Goal: Information Seeking & Learning: Learn about a topic

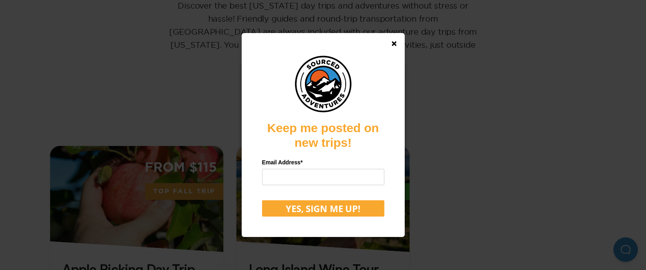
scroll to position [160, 0]
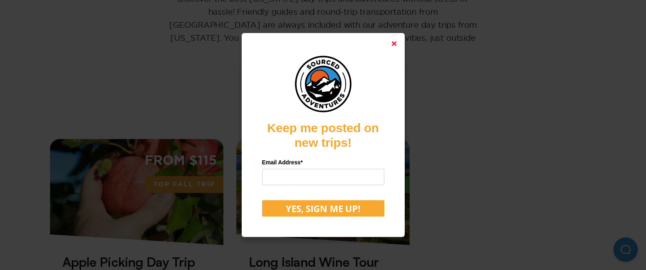
click at [397, 43] on icon at bounding box center [394, 43] width 5 height 5
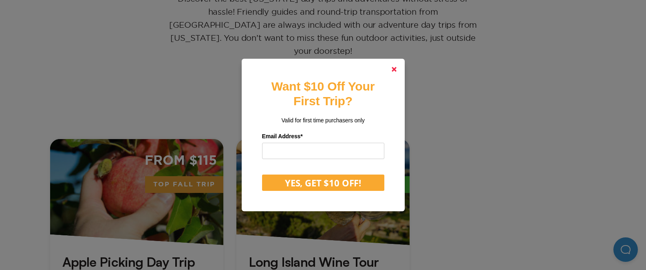
click at [397, 69] on icon at bounding box center [394, 69] width 5 height 5
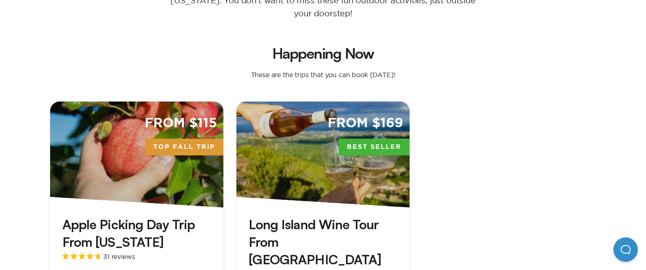
scroll to position [246, 0]
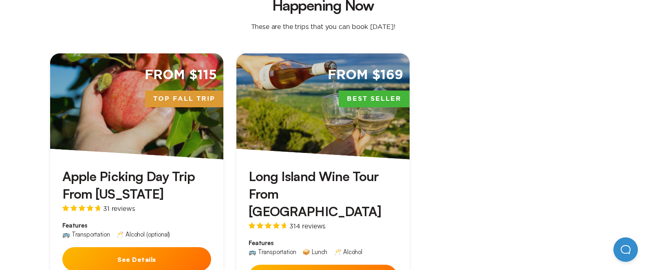
click at [288, 108] on div "From $169 Best Seller" at bounding box center [323, 106] width 173 height 106
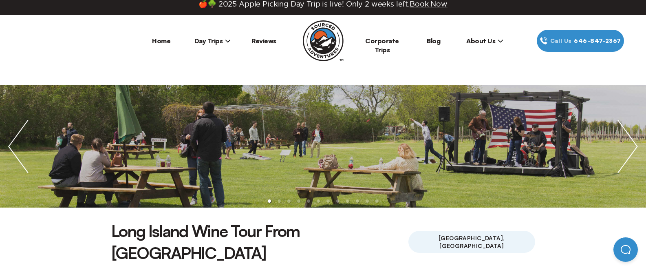
scroll to position [15, 0]
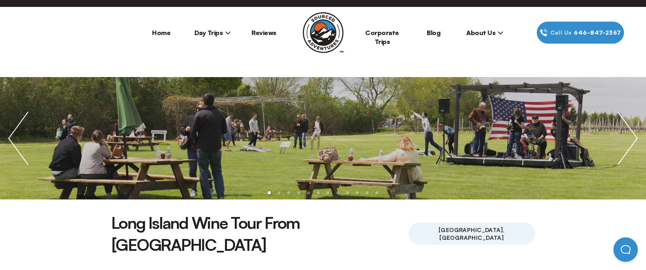
click at [625, 146] on img "next slide / item" at bounding box center [628, 138] width 37 height 122
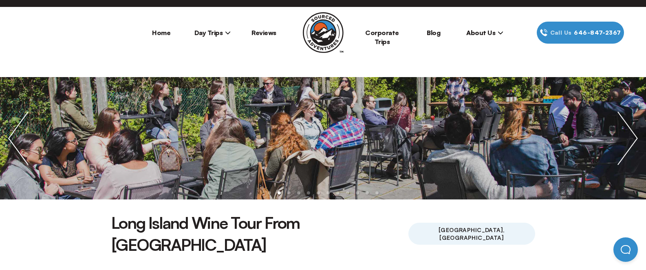
click at [624, 146] on img "next slide / item" at bounding box center [628, 138] width 37 height 122
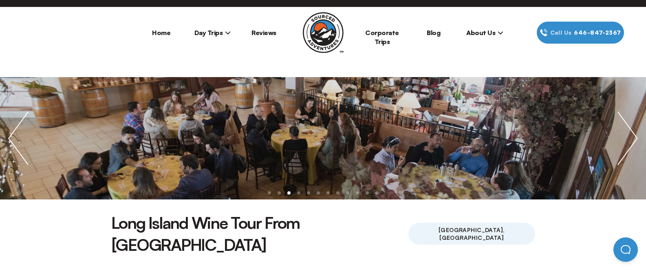
click at [624, 146] on img "next slide / item" at bounding box center [628, 138] width 37 height 122
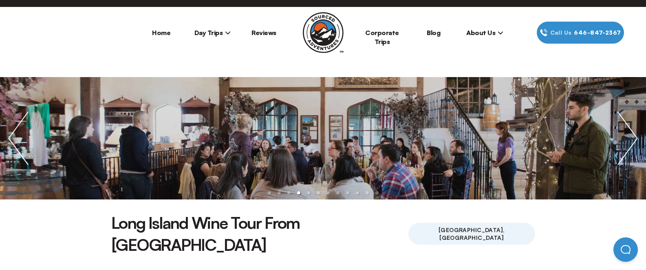
click at [624, 146] on img "next slide / item" at bounding box center [628, 138] width 37 height 122
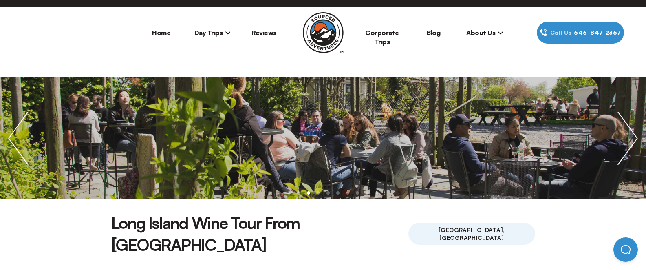
click at [624, 146] on img "next slide / item" at bounding box center [628, 138] width 37 height 122
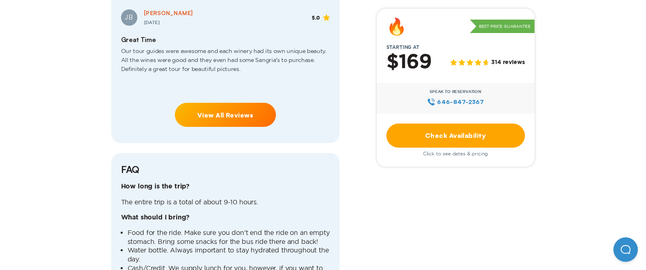
scroll to position [1993, 0]
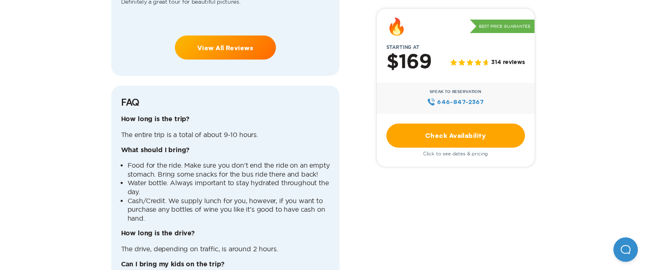
click at [189, 131] on p "The entire trip is a total of about 9-10 hours." at bounding box center [225, 135] width 209 height 9
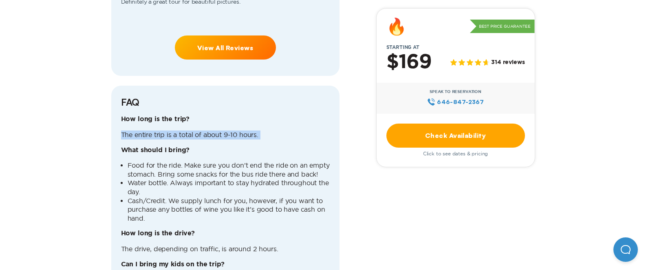
click at [189, 131] on p "The entire trip is a total of about 9-10 hours." at bounding box center [225, 135] width 209 height 9
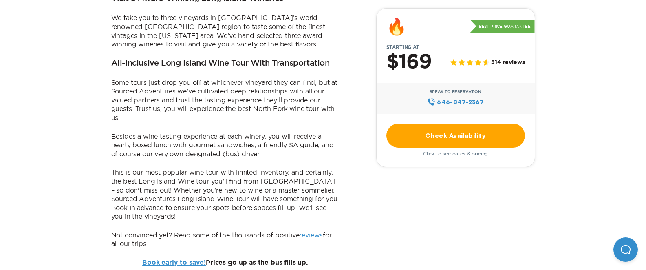
scroll to position [450, 0]
